Goal: Register for event/course

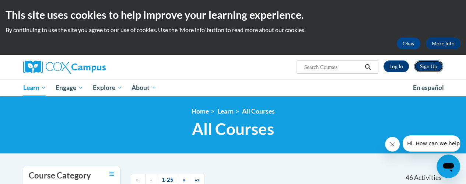
click at [427, 66] on link "Sign Up" at bounding box center [428, 66] width 29 height 12
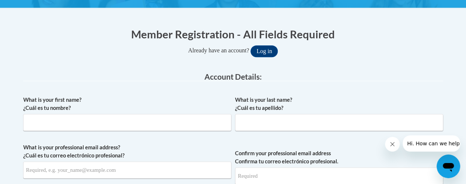
scroll to position [147, 0]
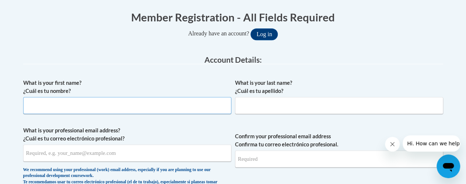
click at [161, 101] on input "What is your first name? ¿Cuál es tu nombre?" at bounding box center [127, 105] width 208 height 17
type input "Zhanique"
click at [255, 94] on label "What is your last name? ¿Cuál es tu apellido?" at bounding box center [339, 87] width 208 height 16
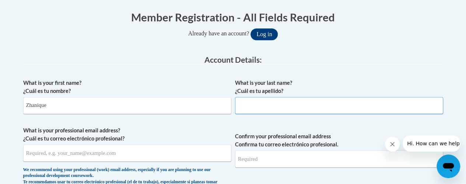
click at [255, 97] on input "What is your last name? ¿Cuál es tu apellido?" at bounding box center [339, 105] width 208 height 17
click at [256, 101] on input "What is your last name? ¿Cuál es tu apellido?" at bounding box center [339, 105] width 208 height 17
type input "Green"
click at [175, 156] on input "What is your professional email address? ¿Cuál es tu correo electrónico profesi…" at bounding box center [127, 152] width 208 height 17
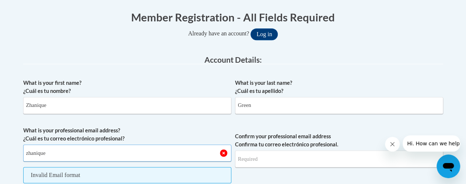
type input "zhaniqueg@gmail.com"
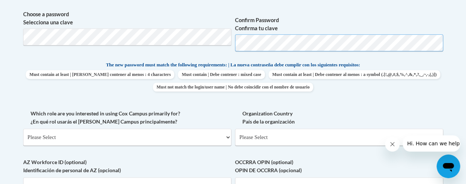
scroll to position [367, 0]
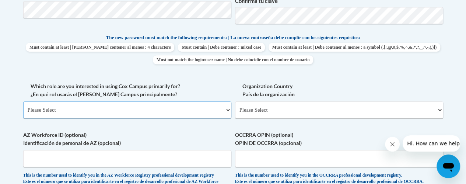
click at [159, 106] on select "Please Select College/University | Colegio/Universidad Community/Nonprofit Part…" at bounding box center [127, 109] width 208 height 17
click at [23, 101] on select "Please Select College/University | Colegio/Universidad Community/Nonprofit Part…" at bounding box center [127, 109] width 208 height 17
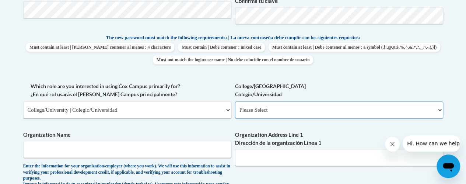
click at [242, 112] on select "Please Select College/University Staff | Empleado universitario College/Univers…" at bounding box center [339, 109] width 208 height 17
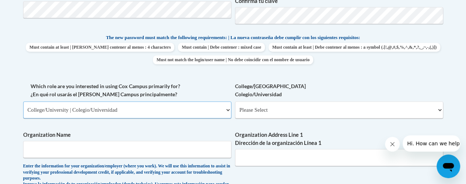
click at [196, 107] on select "Please Select College/University | Colegio/Universidad Community/Nonprofit Part…" at bounding box center [127, 109] width 208 height 17
select select "fbf2d438-af2f-41f8-98f1-81c410e29de3"
click at [23, 101] on select "Please Select College/University | Colegio/Universidad Community/Nonprofit Part…" at bounding box center [127, 109] width 208 height 17
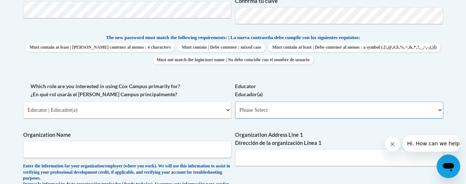
click at [255, 109] on select "Please Select Early Learning/Daycare Teacher/Family Home Care Provider | Maestr…" at bounding box center [339, 109] width 208 height 17
select select "5e2af403-4f2c-4e49-a02f-103e55d7b75b"
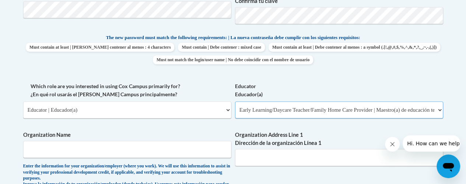
click at [235, 101] on select "Please Select Early Learning/Daycare Teacher/Family Home Care Provider | Maestr…" at bounding box center [339, 109] width 208 height 17
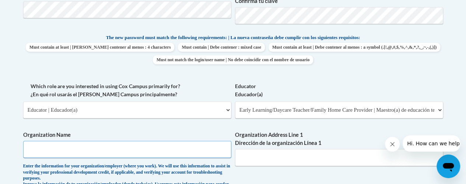
click at [158, 143] on input "Organization Name" at bounding box center [127, 149] width 208 height 17
type input "Purple Hearts Child Care"
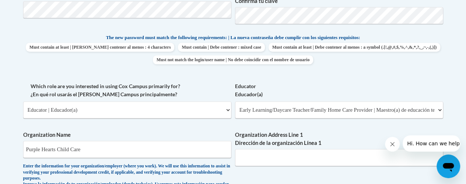
type input "251 East 200 Street"
type input "up"
click at [354, 153] on input "251 East 200 Street" at bounding box center [339, 157] width 208 height 17
type input "216 Richmond Road"
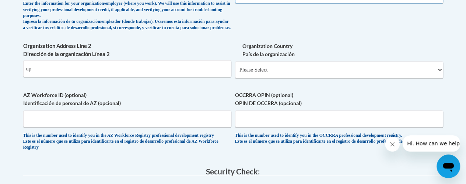
scroll to position [525, 0]
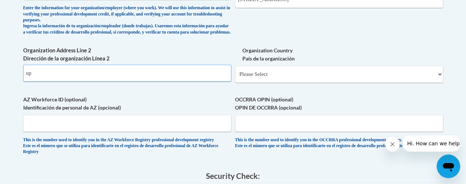
click at [195, 77] on input "up" at bounding box center [127, 72] width 208 height 17
type input "u"
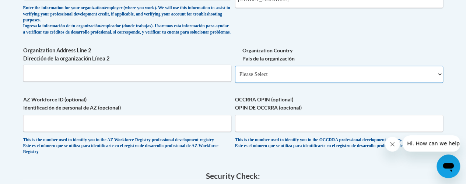
click at [253, 80] on select "Please Select United States | Estados Unidos Outside of the United States | Fue…" at bounding box center [339, 74] width 208 height 17
select select "ad49bcad-a171-4b2e-b99c-48b446064914"
click at [235, 71] on select "Please Select United States | Estados Unidos Outside of the United States | Fue…" at bounding box center [339, 74] width 208 height 17
select select
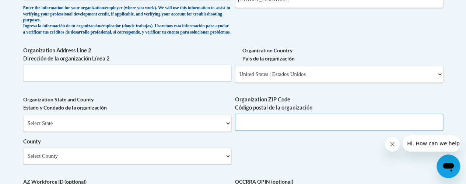
click at [273, 123] on input "Organization ZIP Code Código postal de la organización" at bounding box center [339, 121] width 208 height 17
type input "44143"
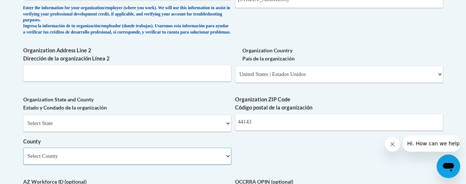
click at [159, 164] on select "Select County Adams Allen Ashland Ashtabula Athens Auglaize Belmont Brown Butle…" at bounding box center [127, 155] width 208 height 17
select select "Cuyahoga"
click at [23, 153] on select "Select County Adams Allen Ashland Ashtabula Athens Auglaize Belmont Brown Butle…" at bounding box center [127, 155] width 208 height 17
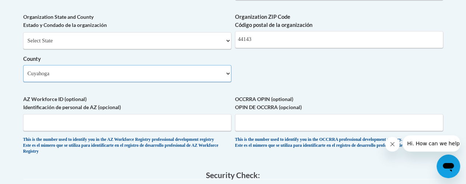
scroll to position [617, 0]
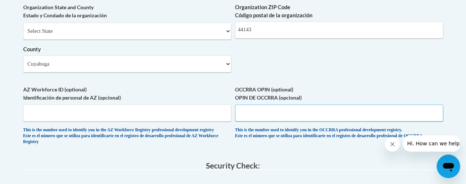
click at [249, 120] on input "OCCRRA OPIN (optional) OPIN DE OCCRRA (opcional)" at bounding box center [339, 112] width 208 height 17
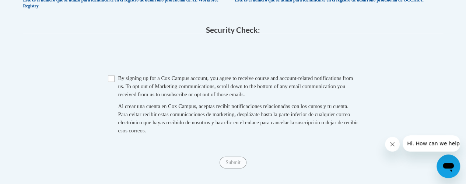
scroll to position [749, 0]
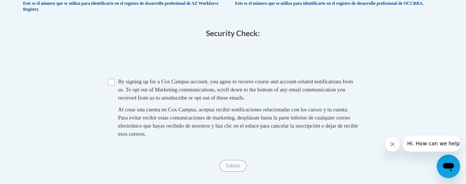
type input "11354340"
click at [111, 85] on input "Checkbox" at bounding box center [111, 82] width 7 height 7
checkbox input "true"
click at [232, 172] on input "Submit" at bounding box center [233, 166] width 27 height 12
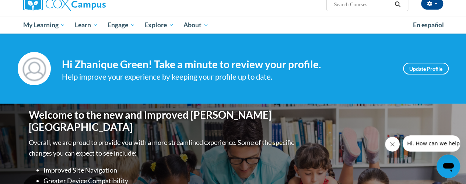
scroll to position [74, 0]
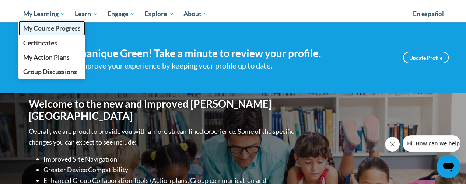
click at [57, 29] on span "My Course Progress" at bounding box center [51, 28] width 57 height 8
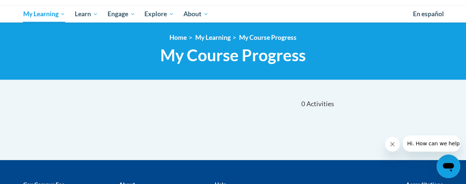
scroll to position [59, 0]
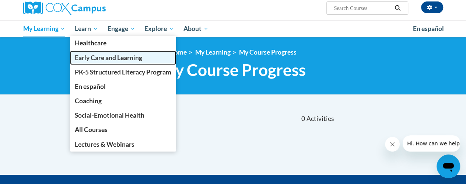
click at [102, 54] on span "Early Care and Learning" at bounding box center [108, 58] width 67 height 8
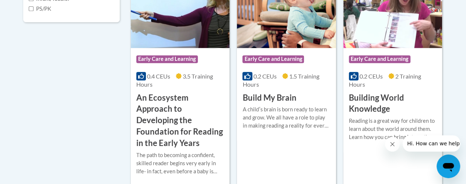
scroll to position [324, 0]
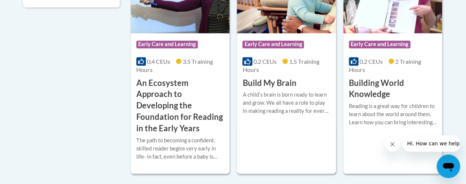
click at [279, 64] on div "0.2 CEUs 1.5 Training Hours" at bounding box center [286, 65] width 88 height 16
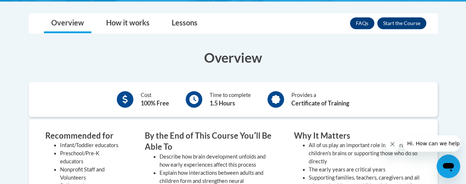
scroll to position [206, 0]
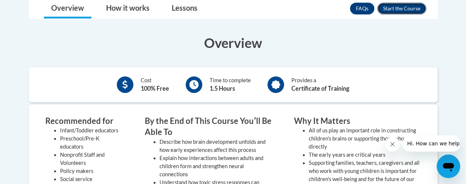
click at [409, 10] on button "Enroll" at bounding box center [401, 9] width 49 height 12
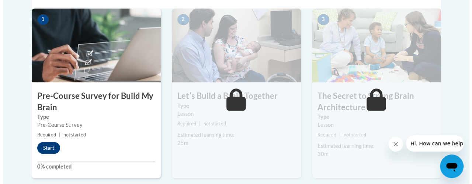
scroll to position [251, 0]
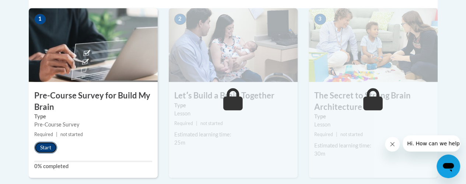
click at [52, 144] on button "Start" at bounding box center [45, 147] width 23 height 12
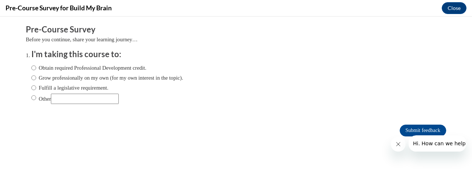
scroll to position [0, 0]
click at [33, 97] on label "Other" at bounding box center [74, 99] width 87 height 10
click at [33, 97] on input "Other" at bounding box center [33, 98] width 5 height 8
radio input "true"
click at [69, 95] on input "Other" at bounding box center [85, 99] width 68 height 10
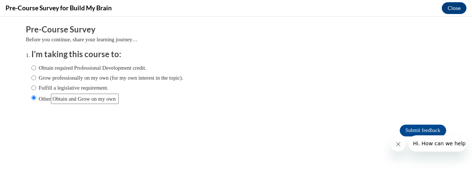
scroll to position [0, 4]
type input "Obtain and Grow on my own"
click at [397, 144] on icon "Close message from company" at bounding box center [398, 144] width 4 height 4
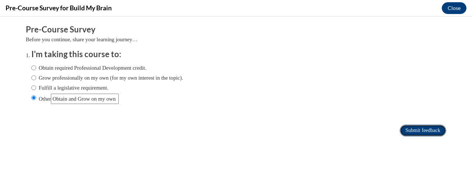
click at [405, 128] on input "Submit feedback" at bounding box center [422, 131] width 46 height 12
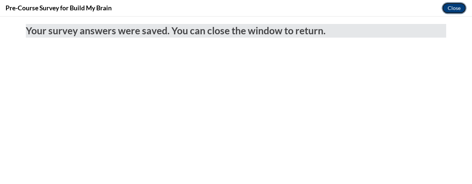
click at [445, 9] on button "Close" at bounding box center [453, 8] width 25 height 12
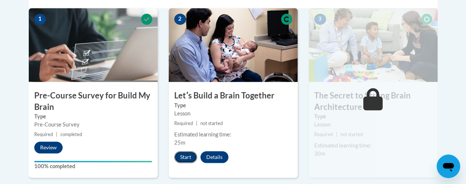
click at [187, 154] on button "Start" at bounding box center [185, 157] width 23 height 12
